Goal: Task Accomplishment & Management: Complete application form

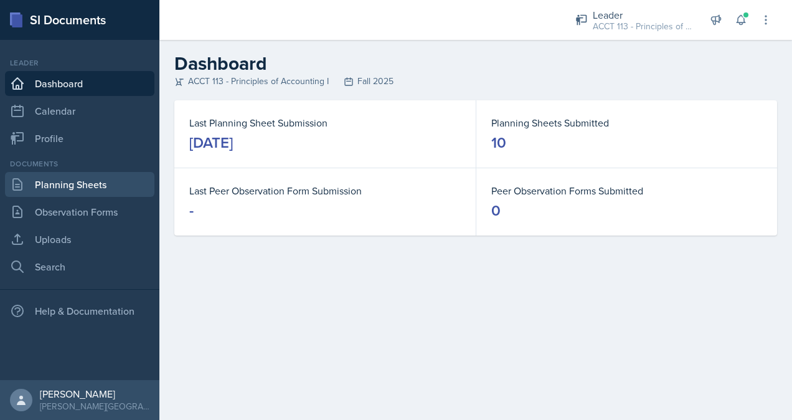
click at [79, 184] on link "Planning Sheets" at bounding box center [79, 184] width 149 height 25
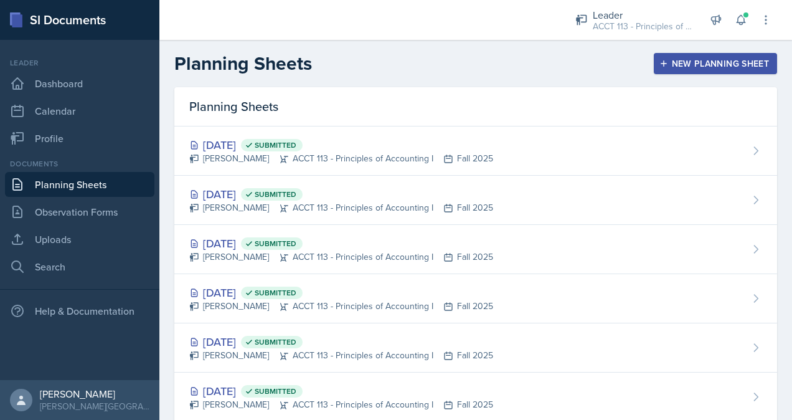
click at [685, 59] on div "New Planning Sheet" at bounding box center [715, 64] width 107 height 10
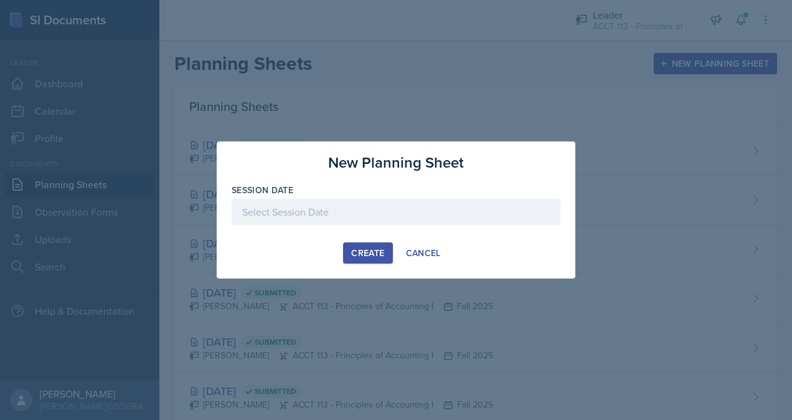
click at [371, 226] on div at bounding box center [396, 231] width 329 height 12
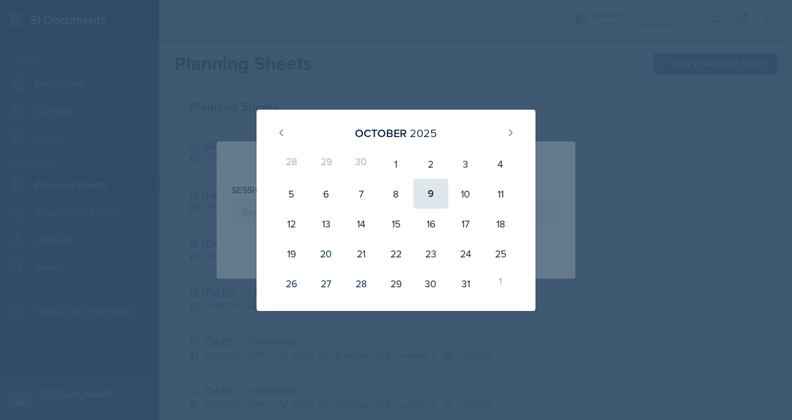
click at [420, 188] on div "9" at bounding box center [431, 194] width 35 height 30
type input "[DATE]"
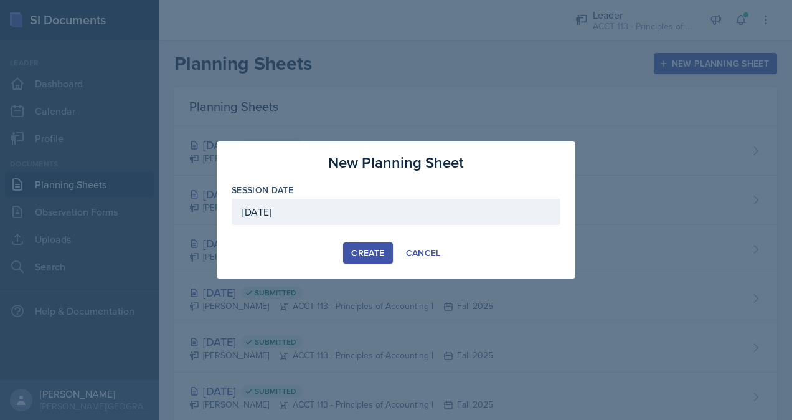
click at [374, 252] on div "Create" at bounding box center [367, 253] width 33 height 10
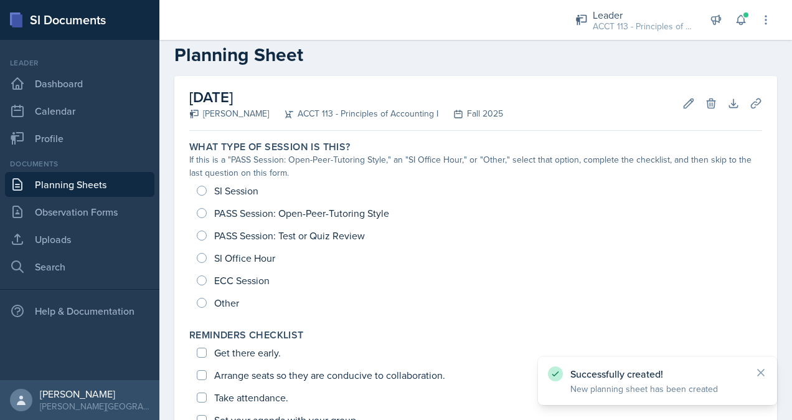
scroll to position [22, 0]
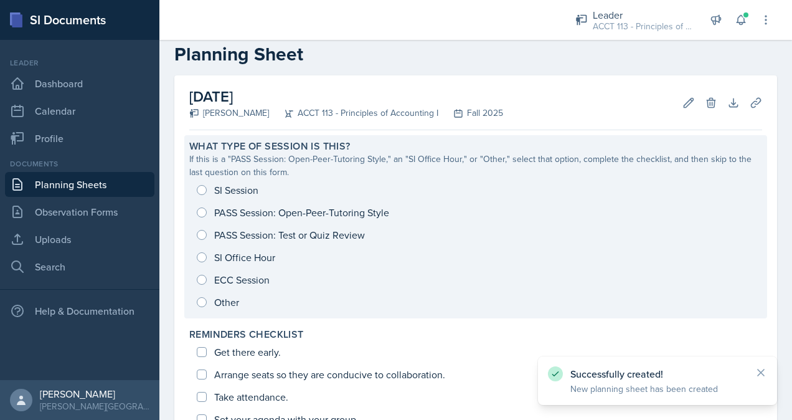
click at [239, 184] on div "SI Session PASS Session: Open-Peer-Tutoring Style PASS Session: Test or Quiz Re…" at bounding box center [475, 246] width 573 height 135
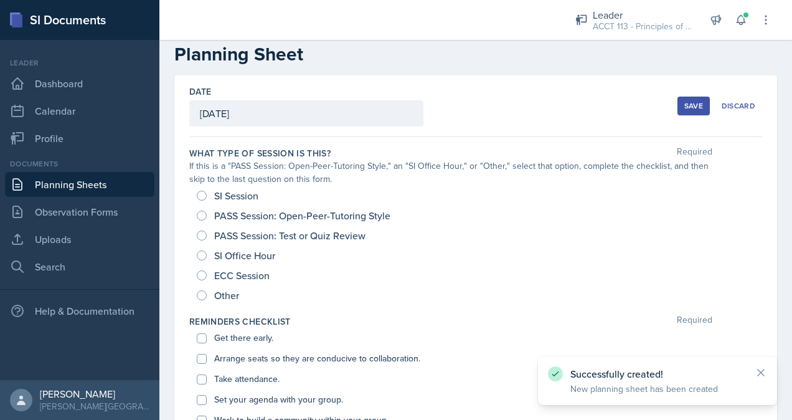
click at [238, 193] on span "SI Session" at bounding box center [236, 195] width 44 height 12
click at [207, 193] on input "SI Session" at bounding box center [202, 196] width 10 height 10
radio input "true"
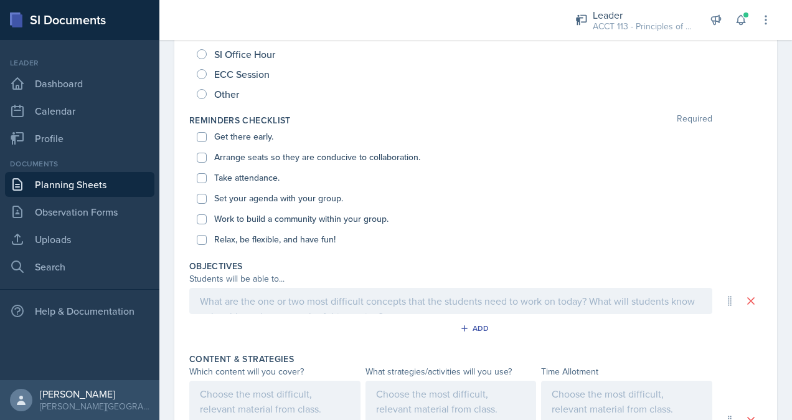
scroll to position [247, 0]
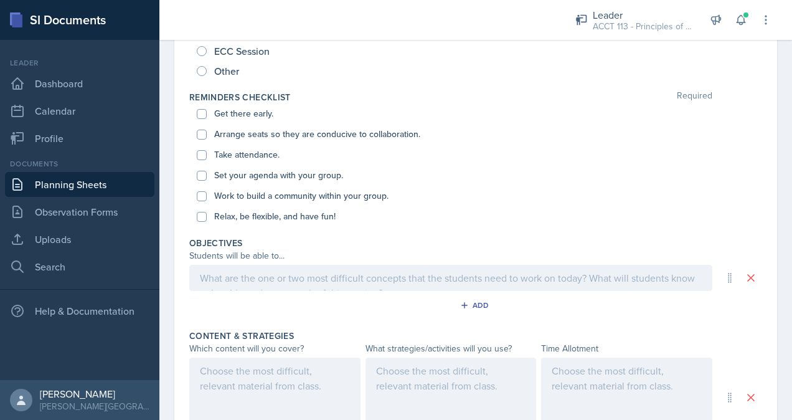
click at [237, 108] on label "Get there early." at bounding box center [243, 113] width 59 height 13
click at [207, 109] on input "Get there early." at bounding box center [202, 114] width 10 height 10
checkbox input "true"
click at [239, 133] on label "Arrange seats so they are conducive to collaboration." at bounding box center [317, 134] width 206 height 13
click at [207, 133] on input "Arrange seats so they are conducive to collaboration." at bounding box center [202, 135] width 10 height 10
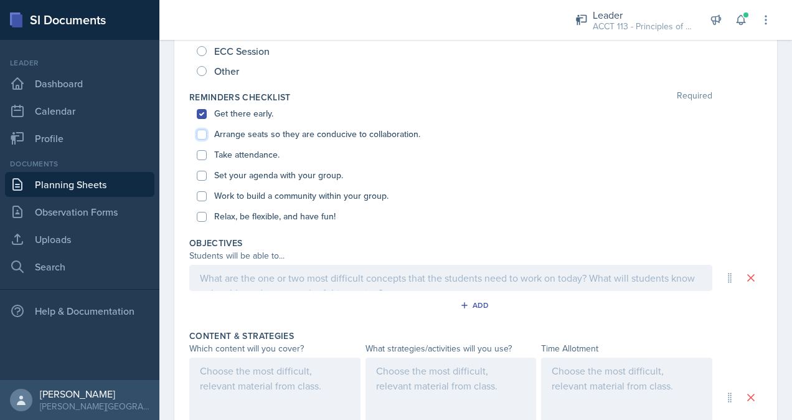
checkbox input "true"
click at [236, 152] on label "Take attendance." at bounding box center [246, 154] width 65 height 13
click at [207, 152] on input "Take attendance." at bounding box center [202, 155] width 10 height 10
checkbox input "true"
click at [233, 172] on label "Set your agenda with your group." at bounding box center [278, 175] width 129 height 13
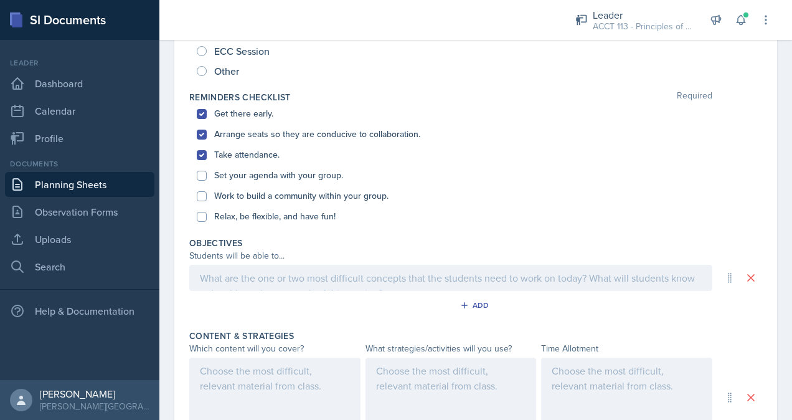
click at [207, 172] on input "Set your agenda with your group." at bounding box center [202, 176] width 10 height 10
checkbox input "true"
click at [238, 189] on label "Work to build a community within your group." at bounding box center [301, 195] width 174 height 13
click at [207, 191] on input "Work to build a community within your group." at bounding box center [202, 196] width 10 height 10
checkbox input "true"
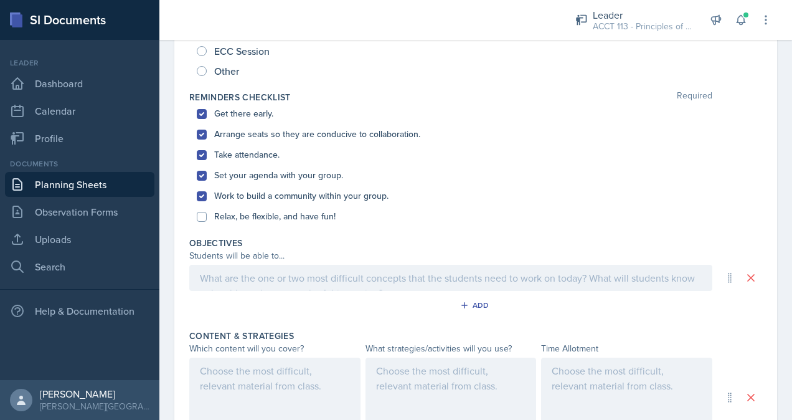
click at [246, 222] on label "Relax, be flexible, and have fun!" at bounding box center [274, 216] width 121 height 13
click at [207, 222] on input "Relax, be flexible, and have fun!" at bounding box center [202, 217] width 10 height 10
checkbox input "true"
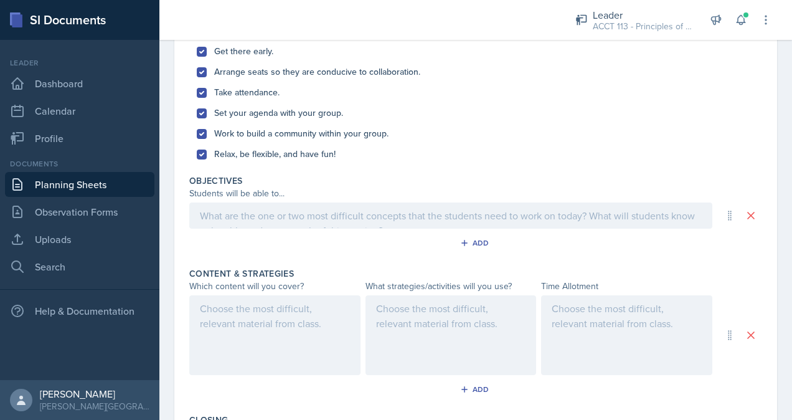
scroll to position [330, 0]
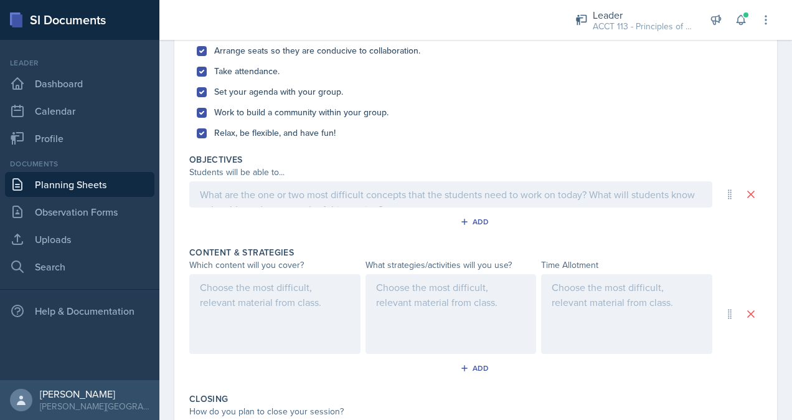
click at [246, 202] on p at bounding box center [451, 194] width 502 height 15
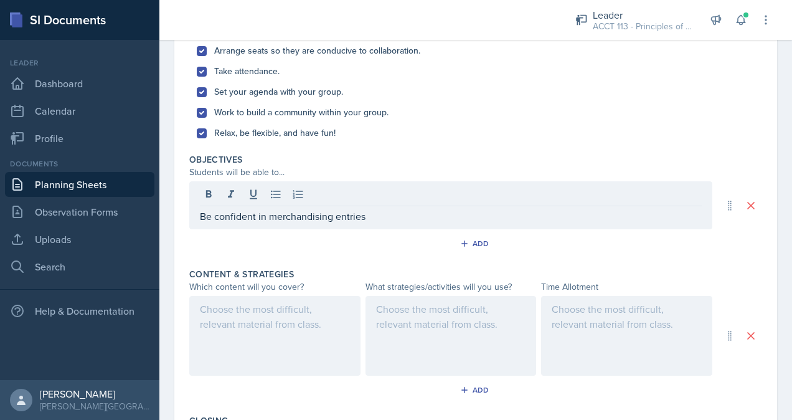
click at [266, 344] on div at bounding box center [274, 336] width 171 height 80
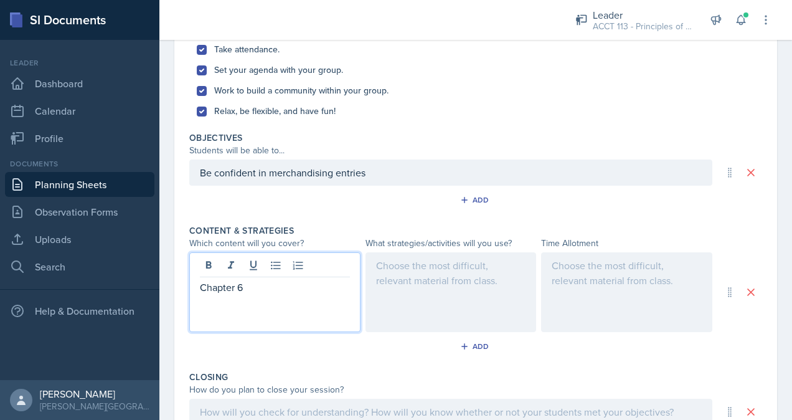
click at [446, 320] on div at bounding box center [451, 292] width 171 height 80
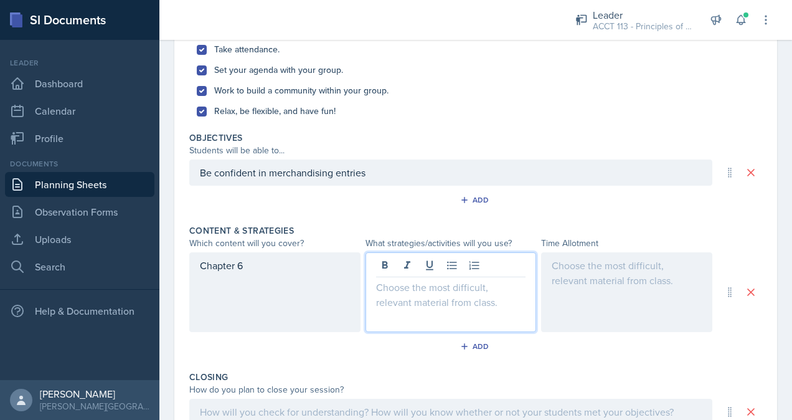
scroll to position [374, 0]
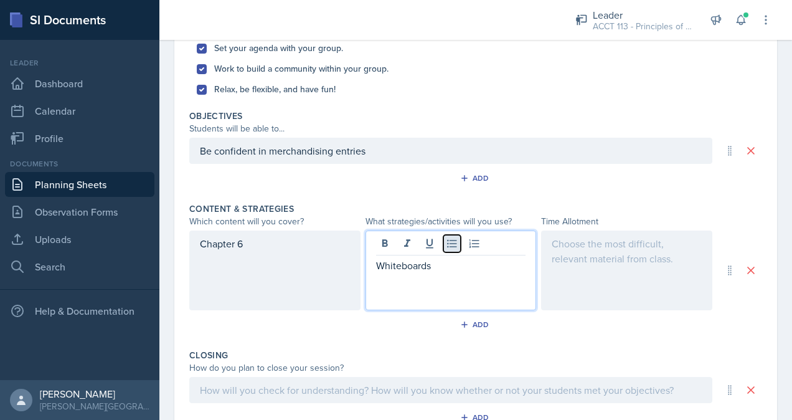
click at [447, 238] on icon at bounding box center [452, 243] width 12 height 12
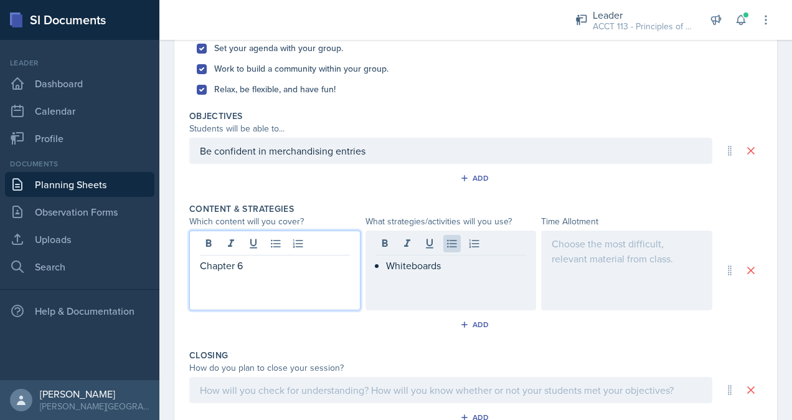
click at [245, 247] on div "Chapter 6" at bounding box center [274, 270] width 171 height 80
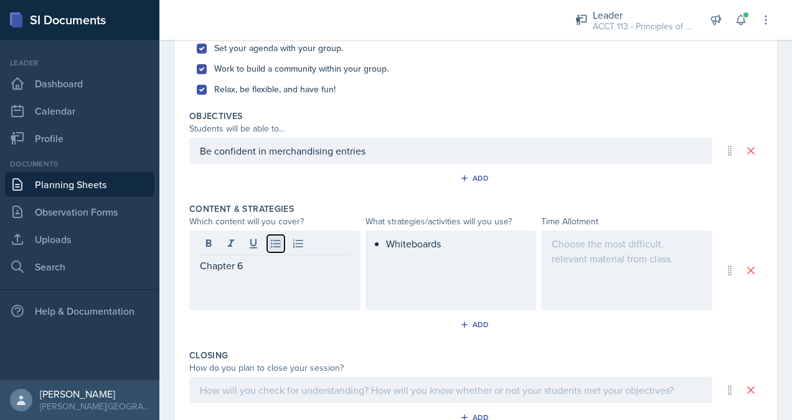
click at [280, 246] on icon at bounding box center [276, 243] width 12 height 12
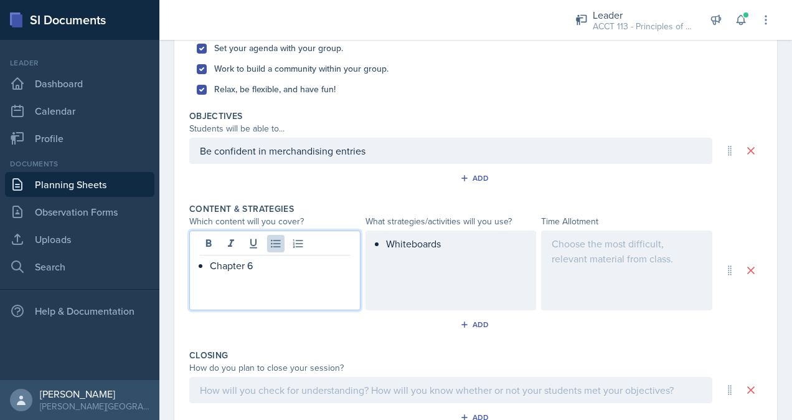
click at [569, 278] on div at bounding box center [626, 270] width 171 height 80
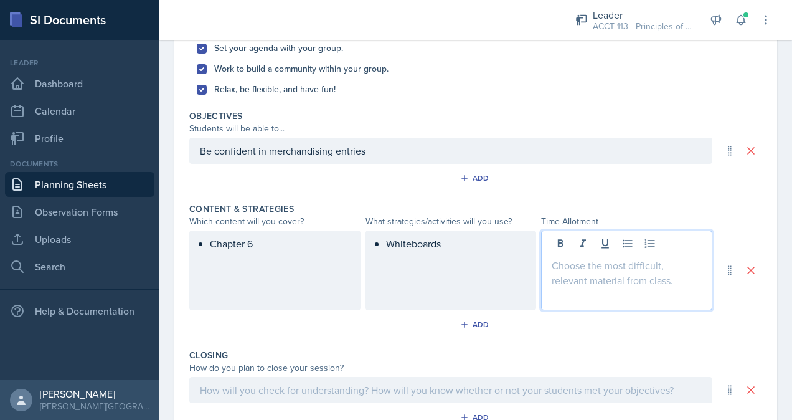
scroll to position [395, 0]
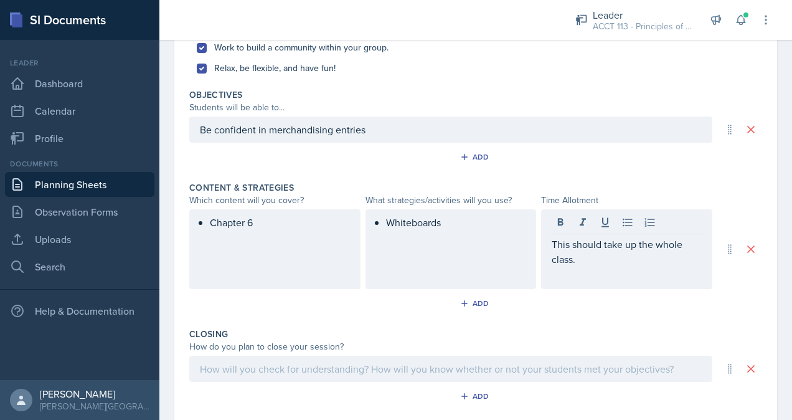
click at [481, 228] on div "Whiteboards" at bounding box center [451, 249] width 171 height 80
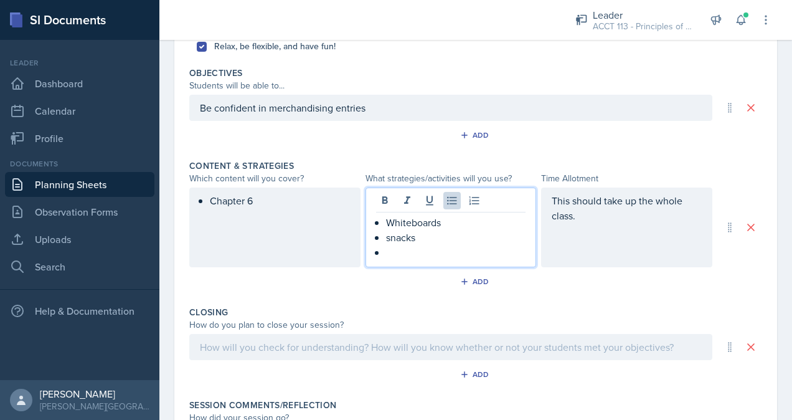
click at [389, 236] on p "snacks" at bounding box center [456, 237] width 140 height 15
click at [391, 253] on p at bounding box center [456, 252] width 140 height 15
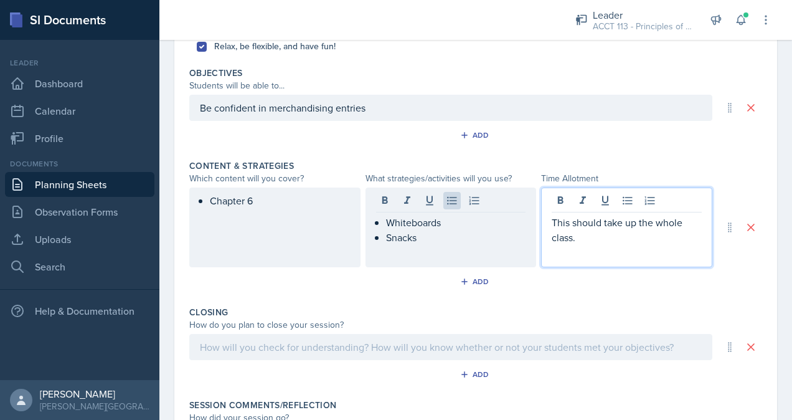
click at [574, 219] on p "This should take up the whole class." at bounding box center [627, 230] width 150 height 30
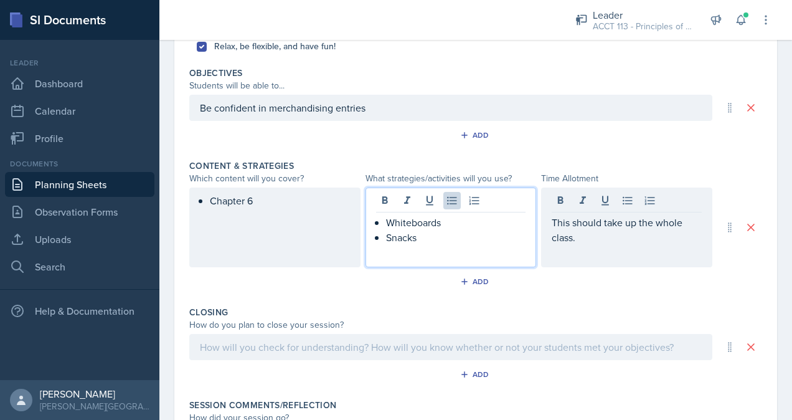
click at [422, 215] on ul "Whiteboards Snacks" at bounding box center [456, 230] width 140 height 30
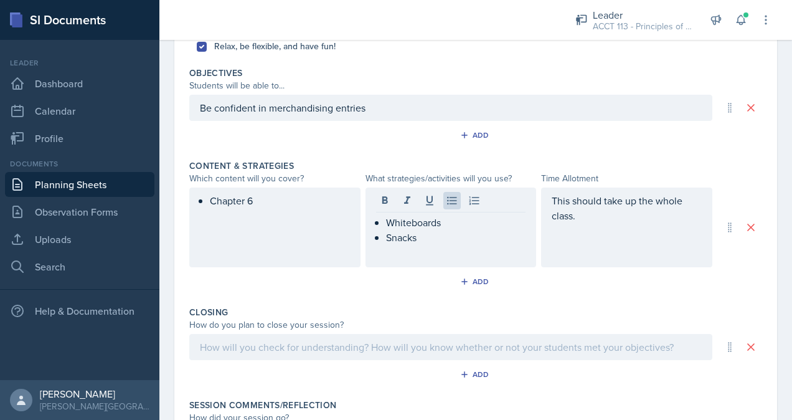
click at [584, 223] on div "This should take up the whole class." at bounding box center [626, 227] width 171 height 80
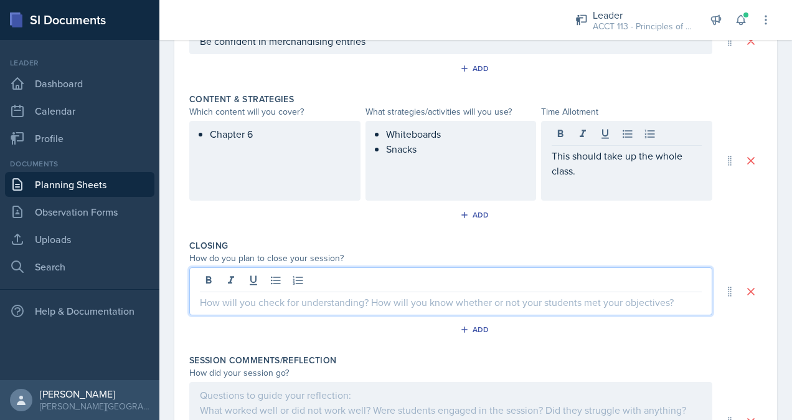
scroll to position [504, 0]
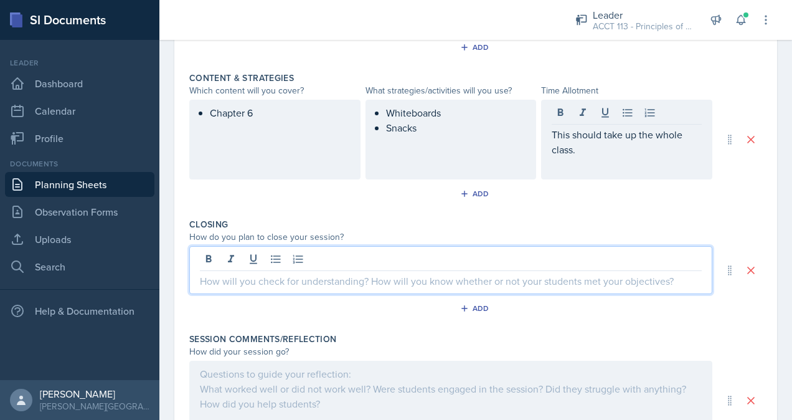
click at [457, 273] on p at bounding box center [451, 280] width 502 height 15
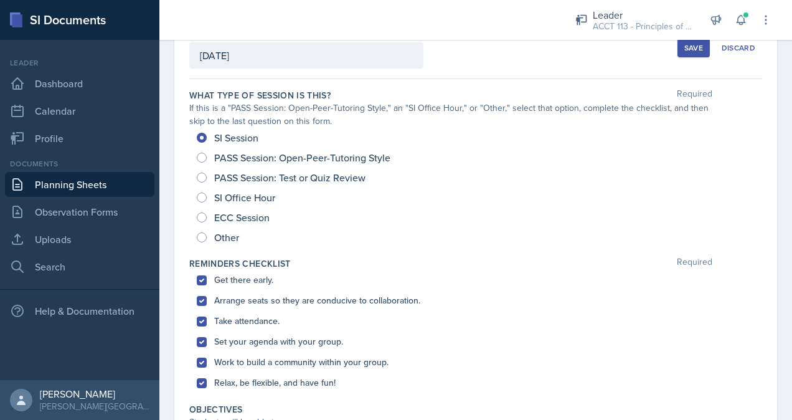
scroll to position [39, 0]
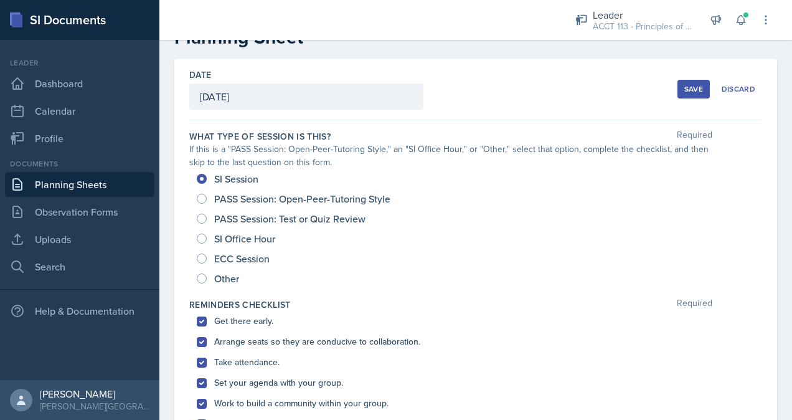
click at [684, 88] on div "Save" at bounding box center [693, 89] width 19 height 10
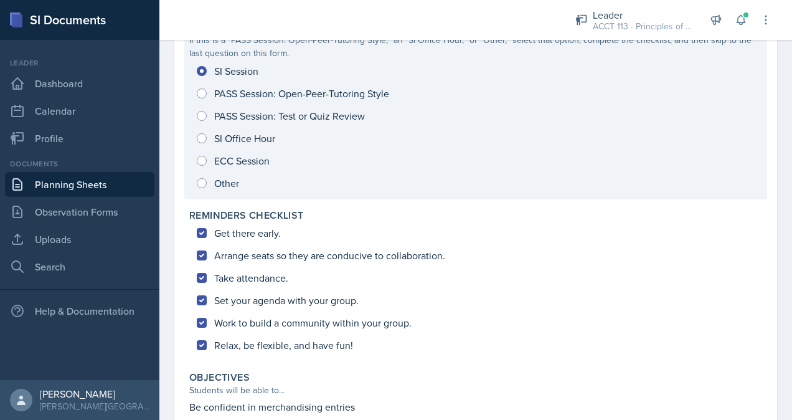
scroll to position [0, 0]
